Goal: Ask a question

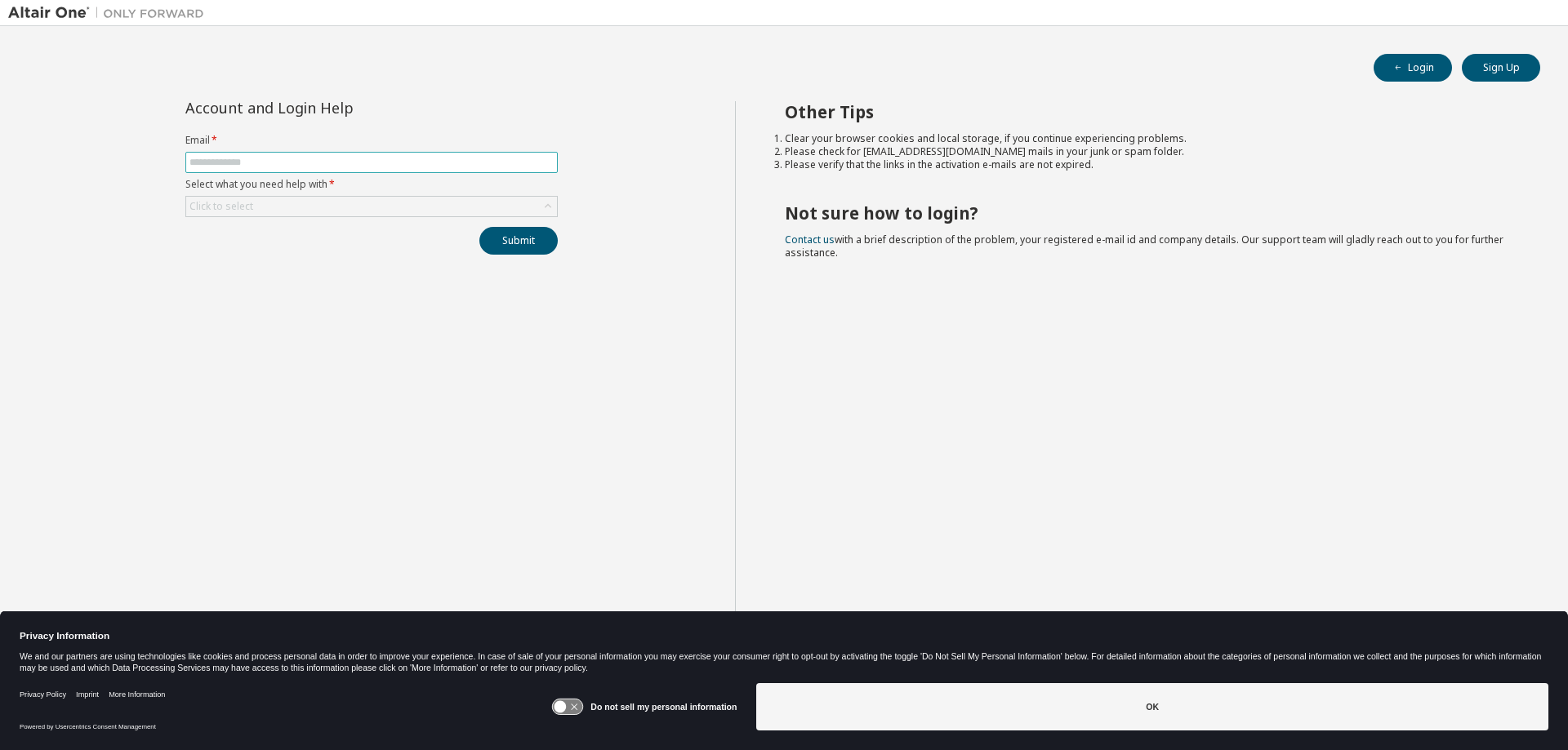
click at [279, 161] on input "text" at bounding box center [372, 162] width 364 height 13
type input "**********"
click at [324, 210] on div "Click to select" at bounding box center [372, 206] width 371 height 19
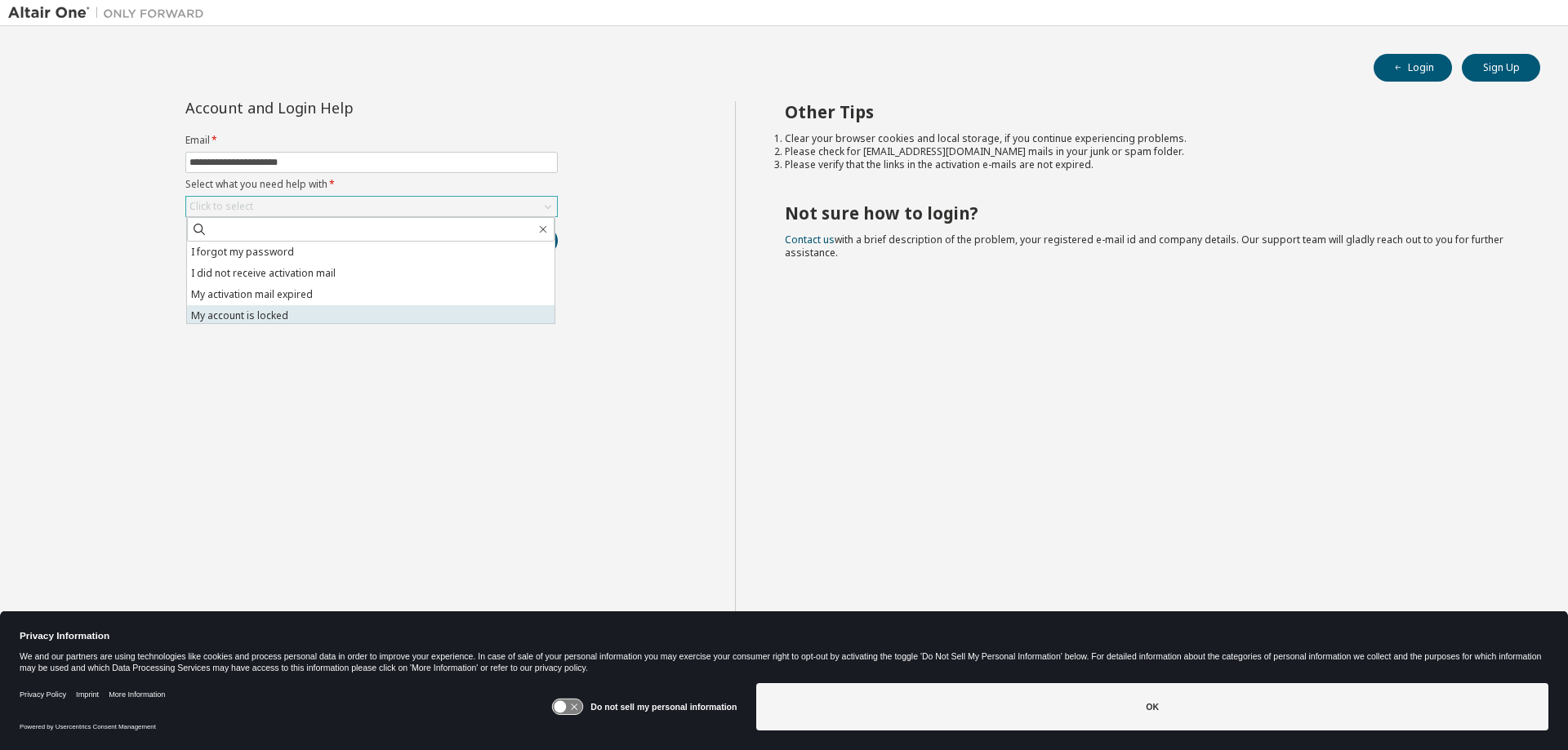
click at [314, 309] on li "My account is locked" at bounding box center [371, 316] width 367 height 21
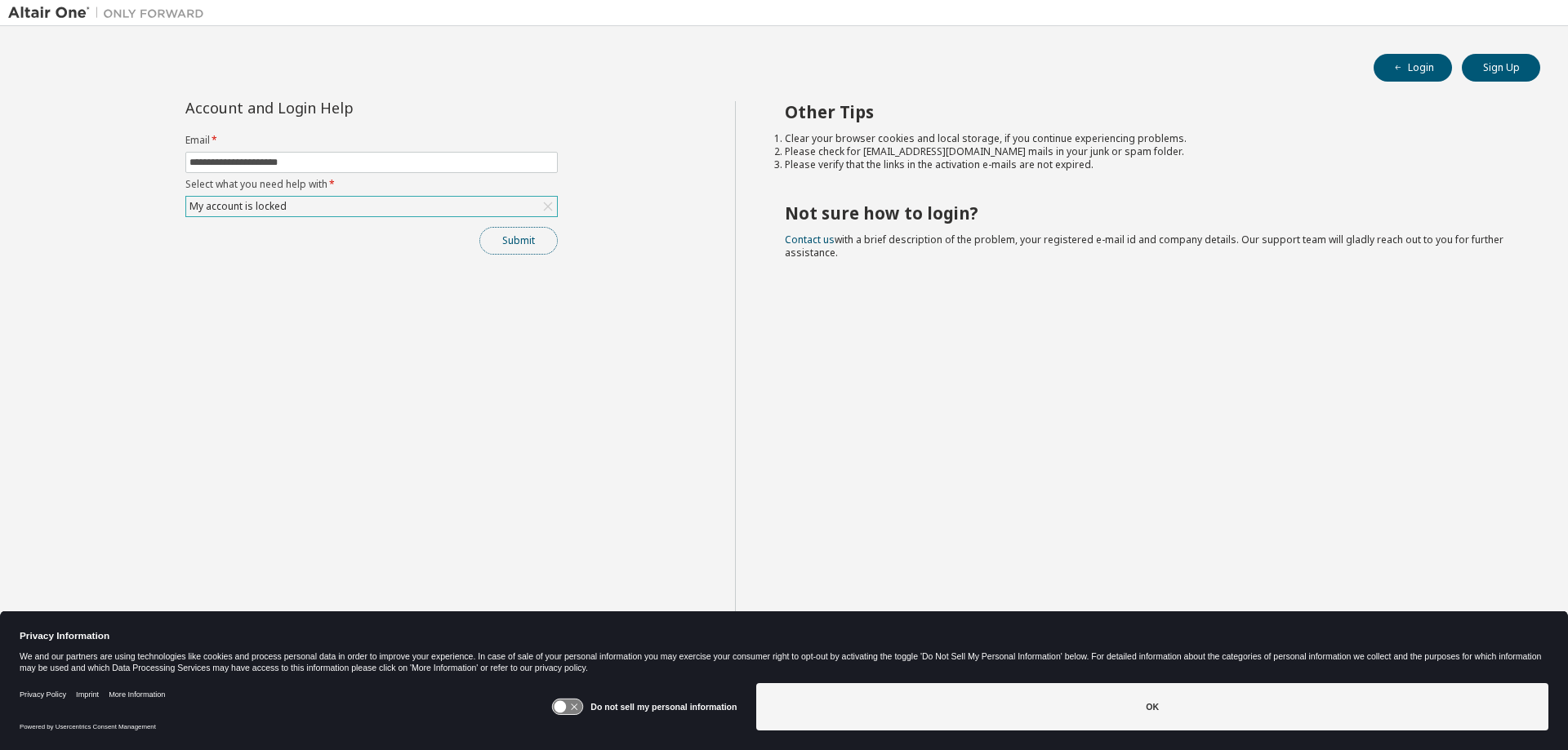
click at [540, 244] on button "Submit" at bounding box center [518, 240] width 79 height 28
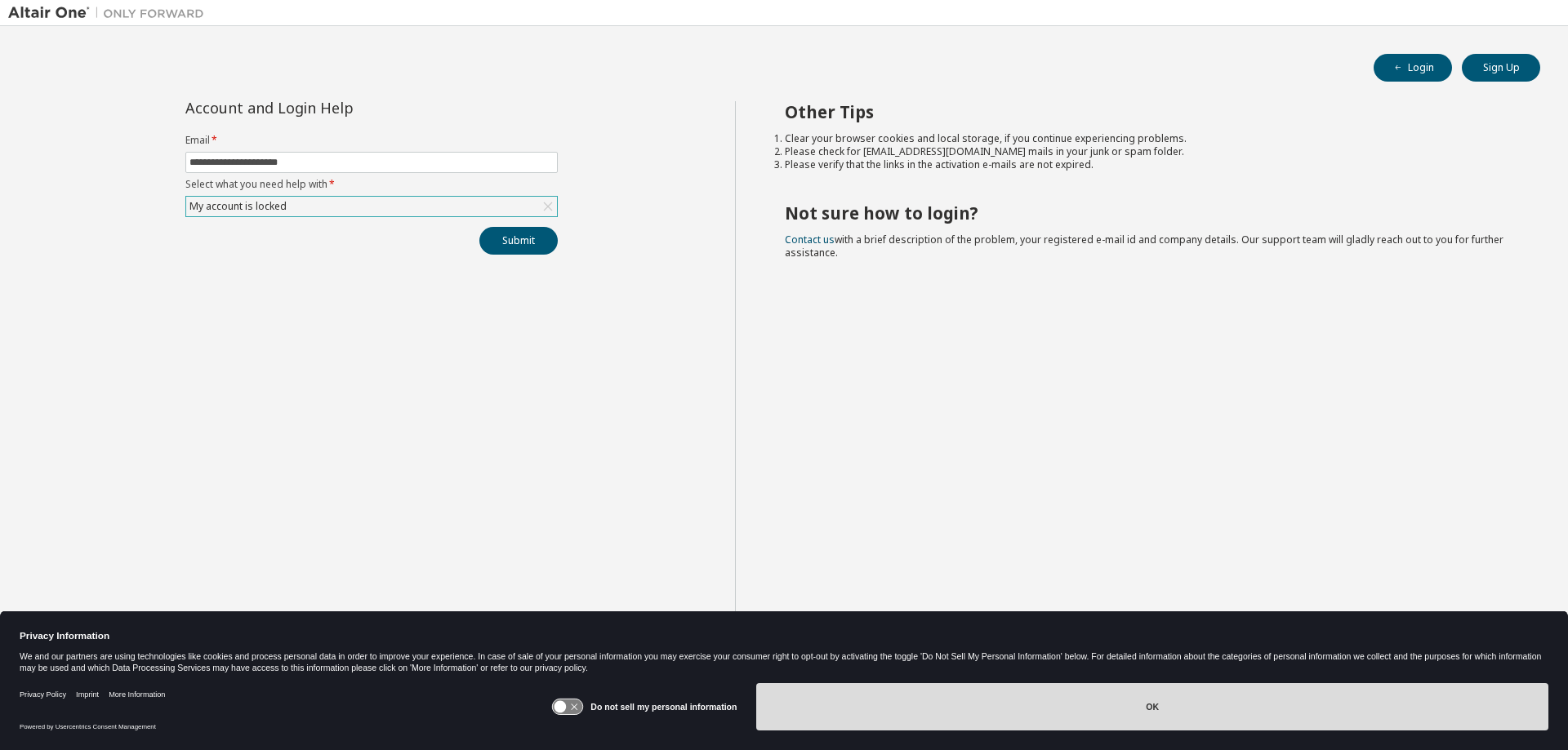
click at [888, 713] on button "OK" at bounding box center [1152, 707] width 792 height 47
